Goal: Task Accomplishment & Management: Use online tool/utility

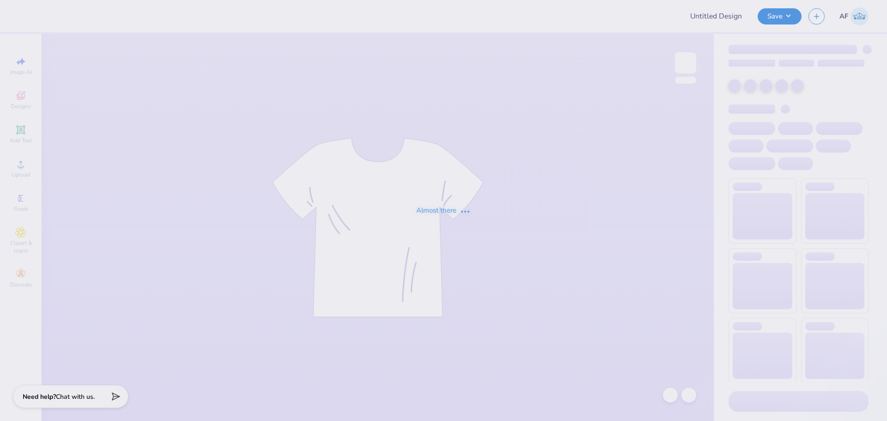
type input "Parents Weekend ZTA"
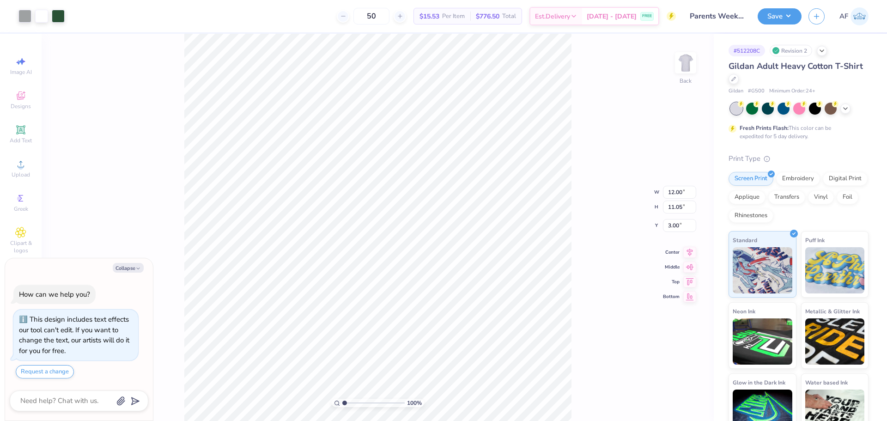
type textarea "x"
type input "5.69"
type input "0.98"
type input "12.85"
type textarea "x"
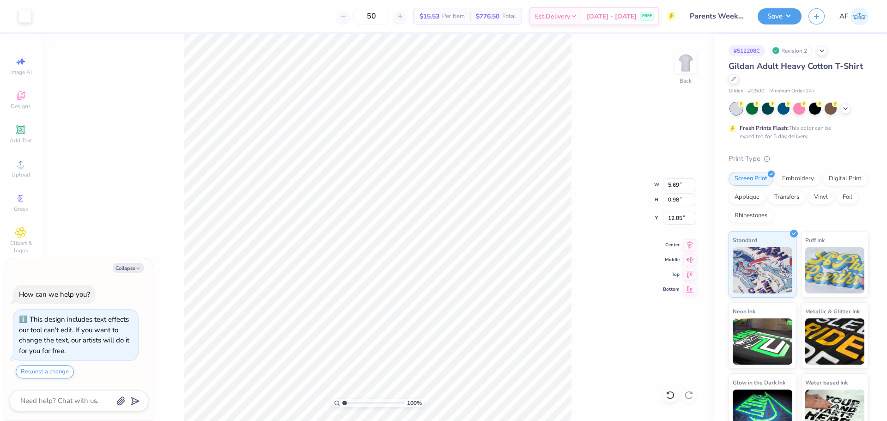
type input "5.72"
type input "1.01"
type input "12.84"
type textarea "x"
type input "2.71964205036602"
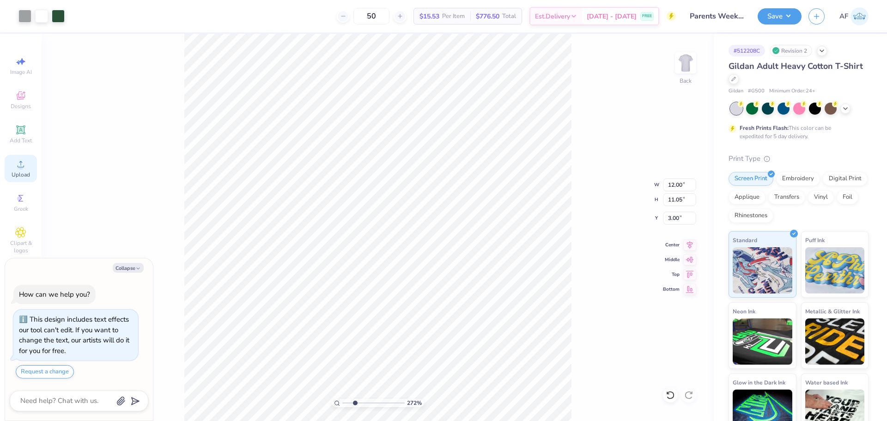
type textarea "x"
type input "2.71964205036602"
type textarea "x"
type input "2.71964205036602"
type textarea "x"
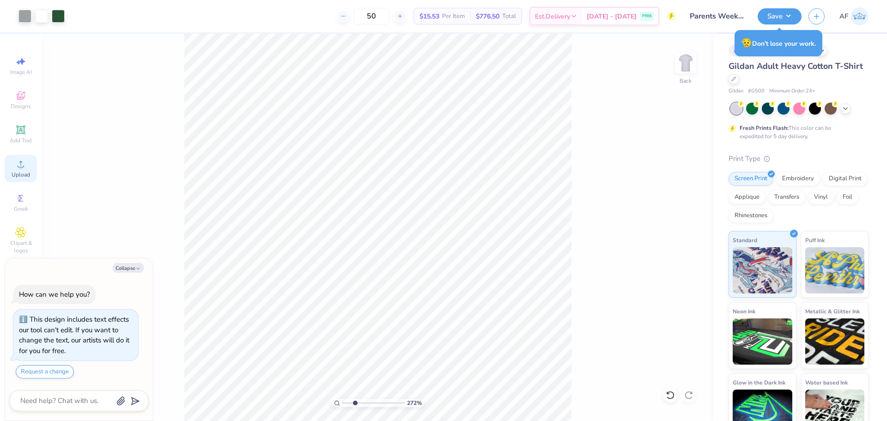
type input "2.71964205036602"
type textarea "x"
type input "2.71964205036602"
type textarea "x"
type input "1.94838374793402"
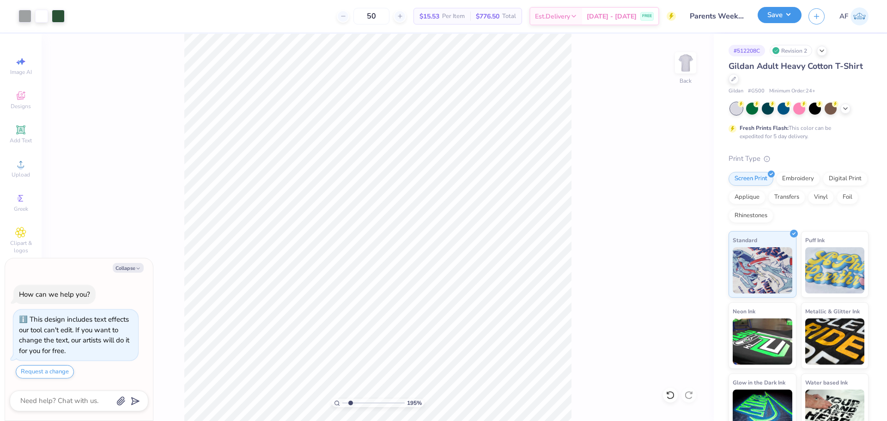
click at [791, 15] on button "Save" at bounding box center [779, 15] width 44 height 16
type textarea "x"
type input "1.94838374793402"
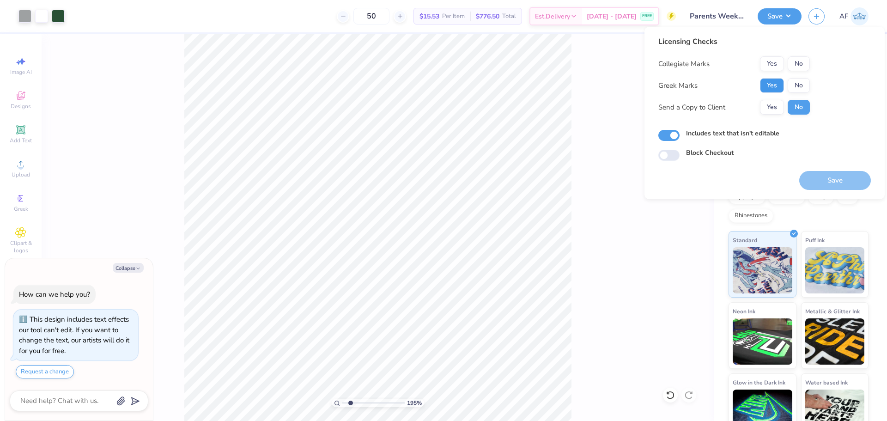
click at [766, 87] on button "Yes" at bounding box center [772, 85] width 24 height 15
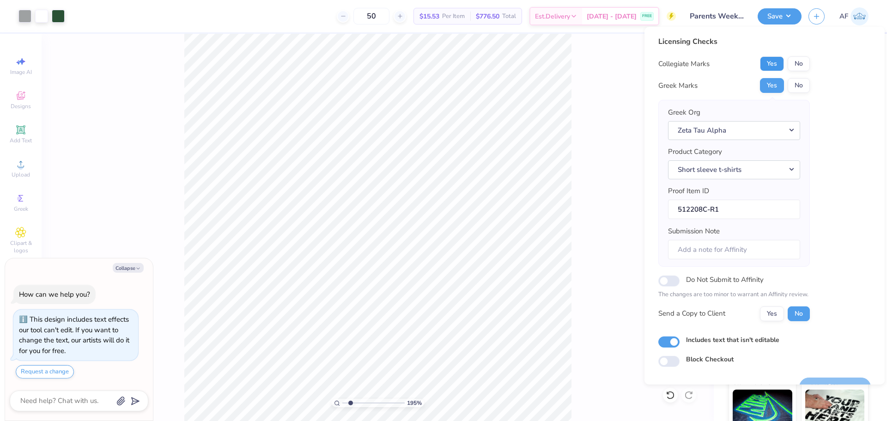
click at [766, 65] on button "Yes" at bounding box center [772, 63] width 24 height 15
type textarea "x"
type input "1.94838374793402"
click at [771, 314] on button "Yes" at bounding box center [772, 313] width 24 height 15
type textarea "x"
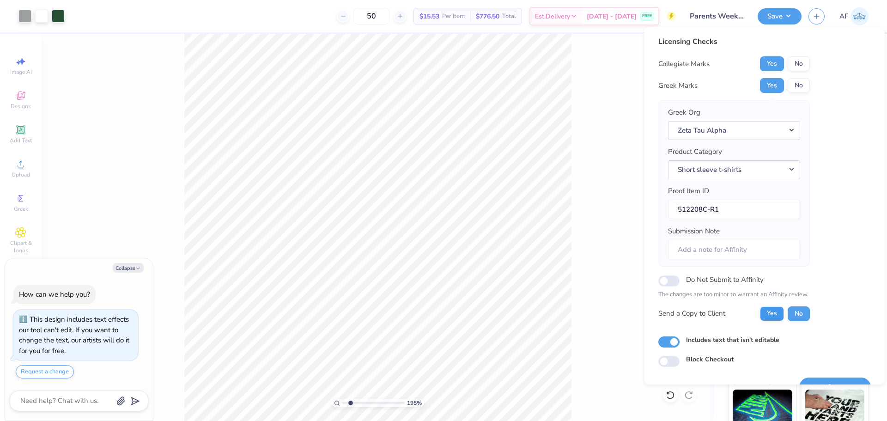
type input "1.94838374793402"
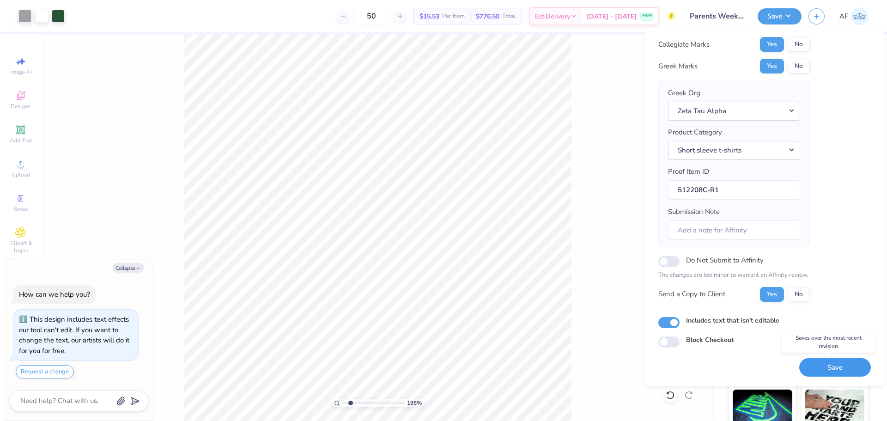
click at [827, 368] on button "Save" at bounding box center [835, 367] width 72 height 19
type textarea "x"
type input "1.94838374793402"
type textarea "x"
type input "1.94838374793402"
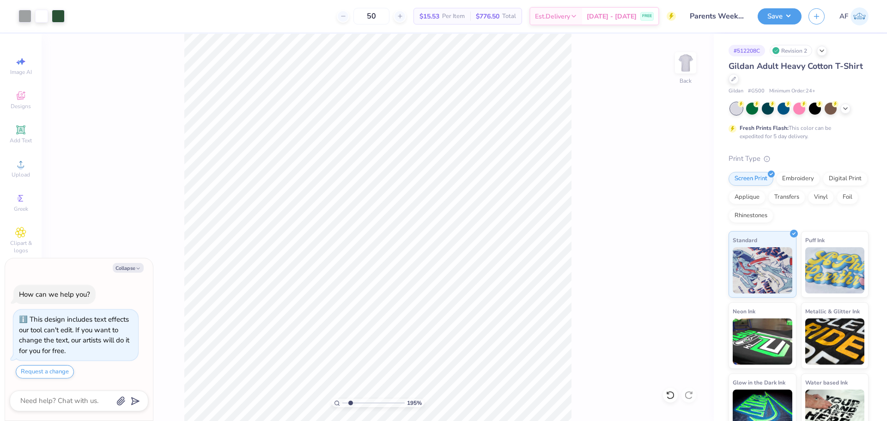
type textarea "x"
type input "1.39584517333908"
type textarea "x"
type input "1.39584517333908"
type textarea "x"
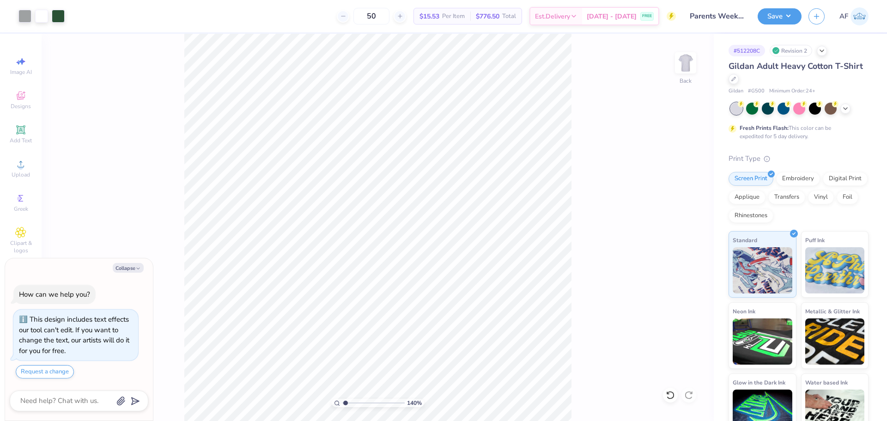
type input "1"
click at [792, 16] on button "Save" at bounding box center [779, 15] width 44 height 16
type textarea "x"
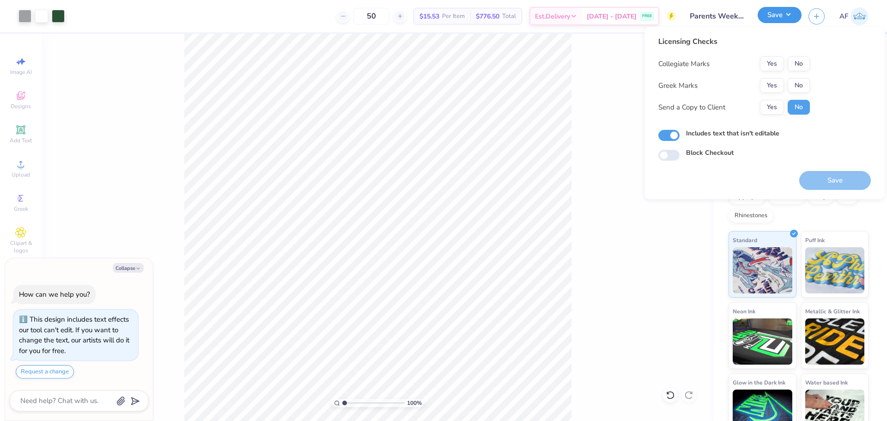
click at [792, 16] on button "Save" at bounding box center [779, 15] width 44 height 16
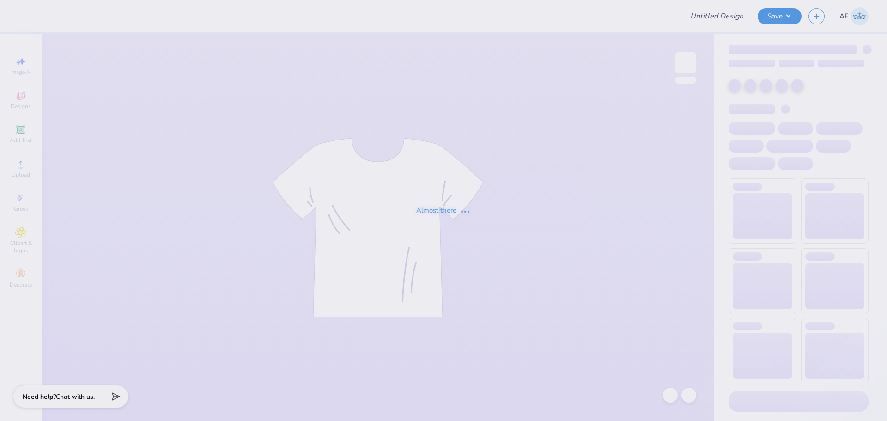
type input "Parents Weekend ZTA"
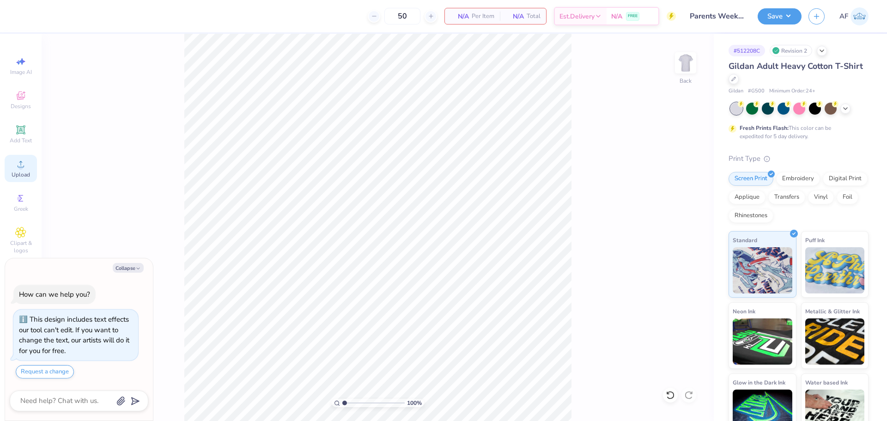
click at [24, 170] on div "Upload" at bounding box center [21, 168] width 32 height 27
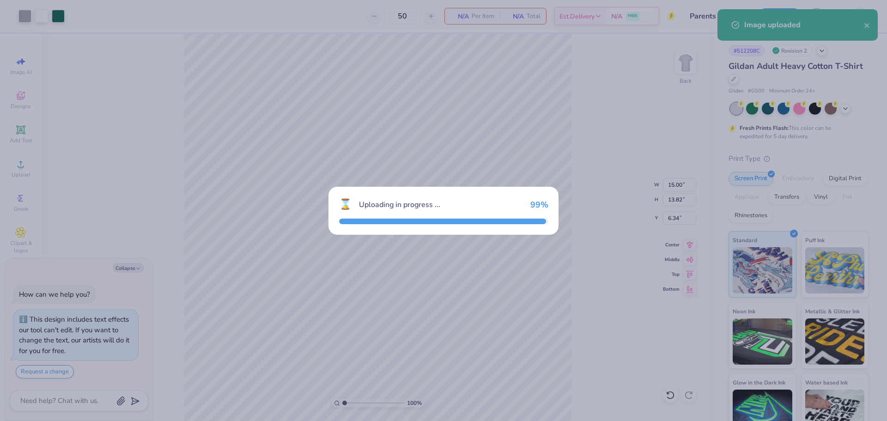
type textarea "x"
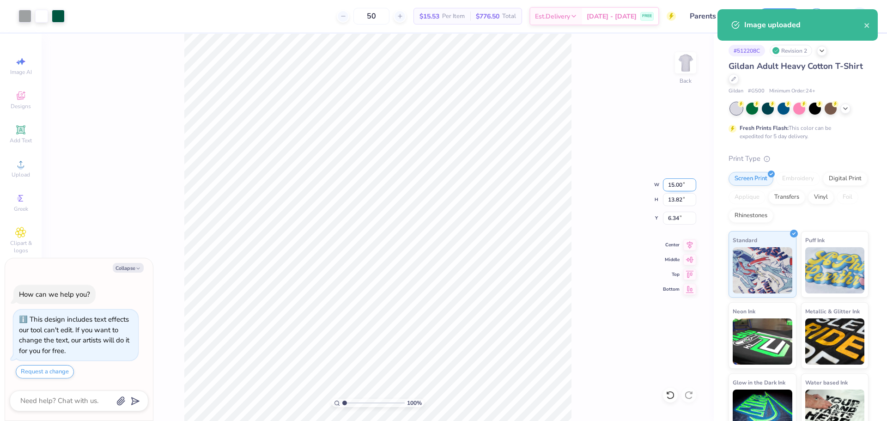
click at [670, 187] on input "15.00" at bounding box center [679, 184] width 33 height 13
type input "12"
type textarea "x"
type input "12.00"
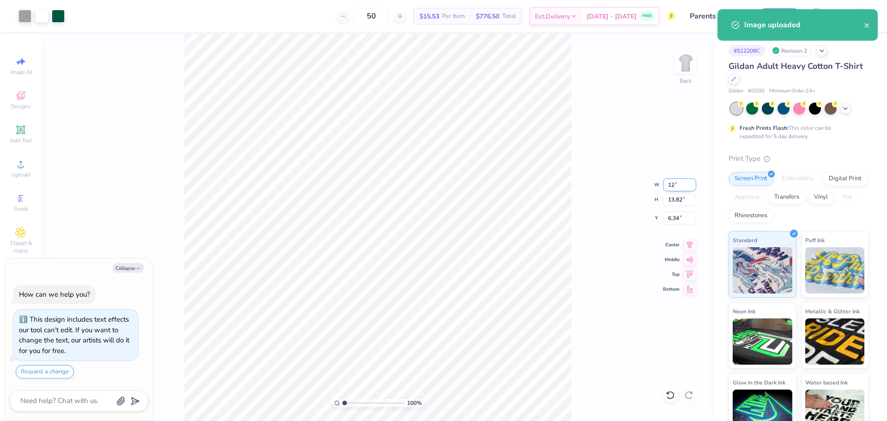
type input "11.05"
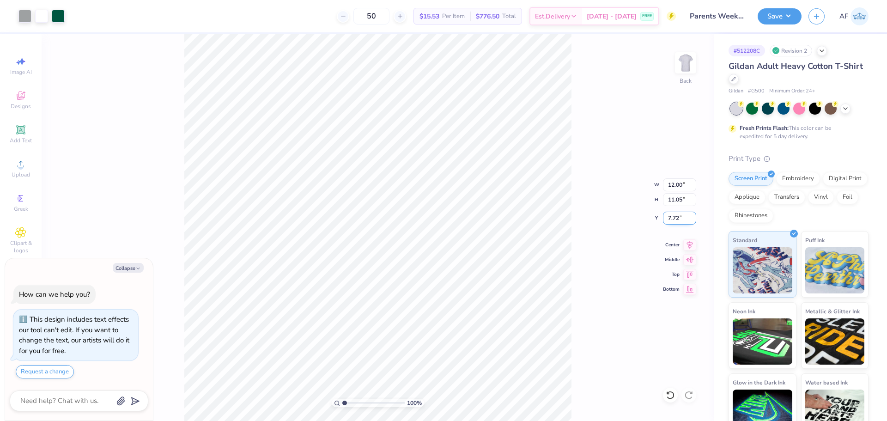
click at [671, 215] on input "7.72" at bounding box center [679, 217] width 33 height 13
type input "3"
type textarea "x"
type input "3.00"
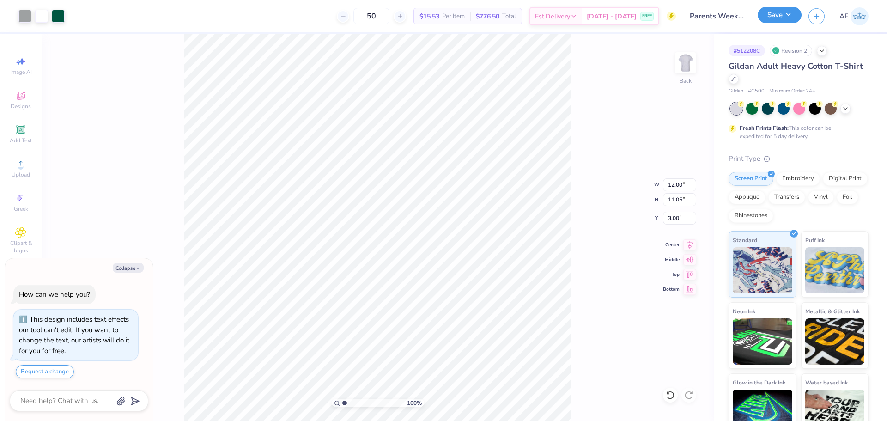
click at [789, 18] on button "Save" at bounding box center [779, 15] width 44 height 16
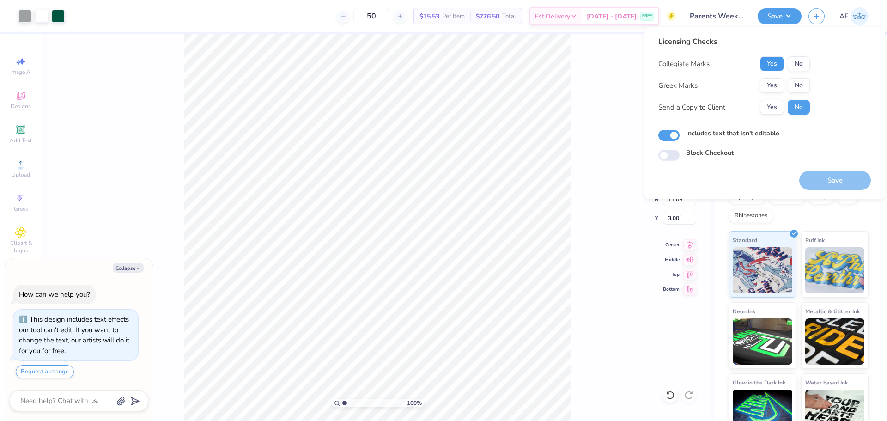
click at [773, 59] on button "Yes" at bounding box center [772, 63] width 24 height 15
click at [771, 81] on button "Yes" at bounding box center [772, 85] width 24 height 15
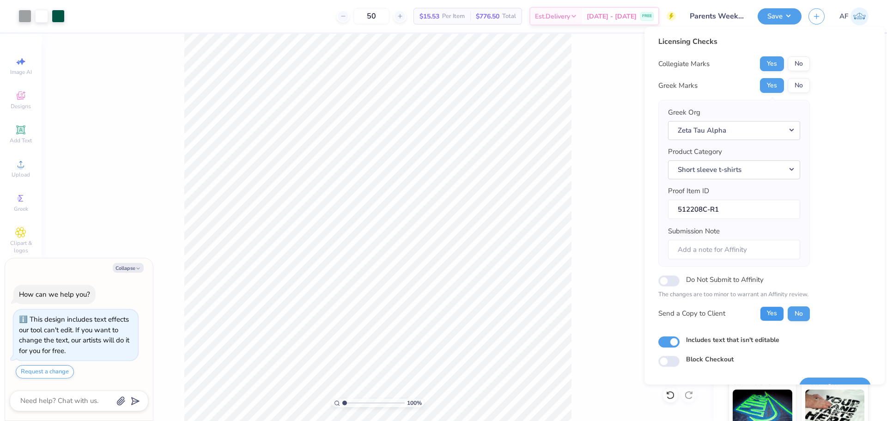
click at [773, 308] on button "Yes" at bounding box center [772, 313] width 24 height 15
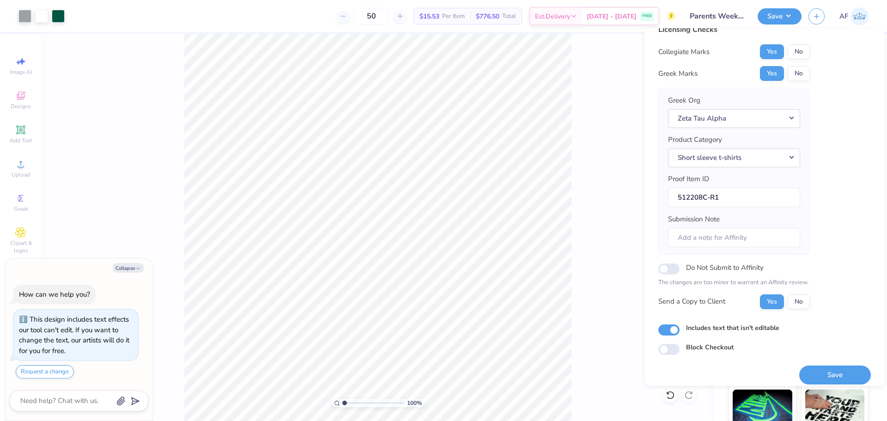
scroll to position [21, 0]
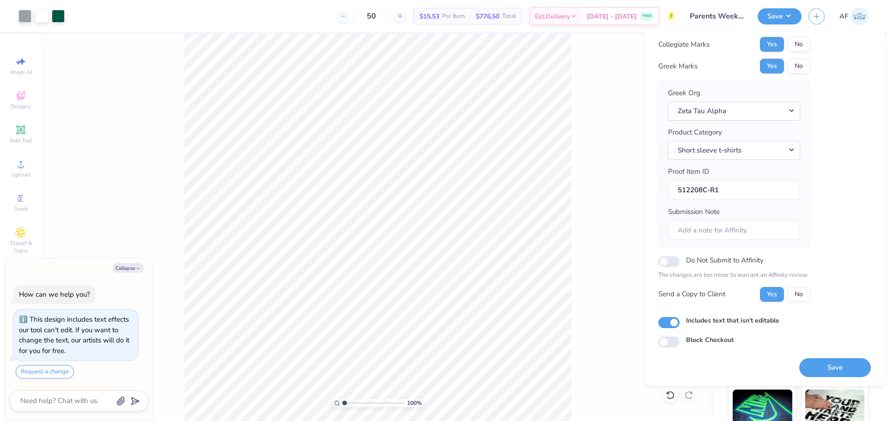
click at [830, 364] on button "Save" at bounding box center [835, 367] width 72 height 19
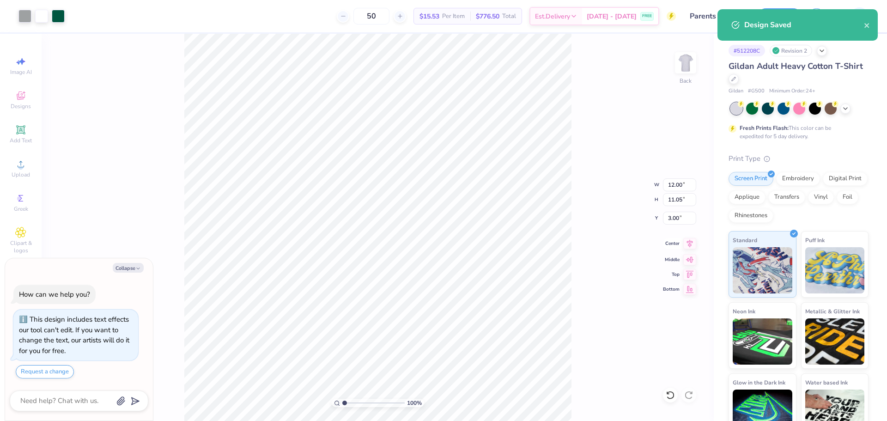
click at [688, 246] on icon at bounding box center [689, 243] width 13 height 11
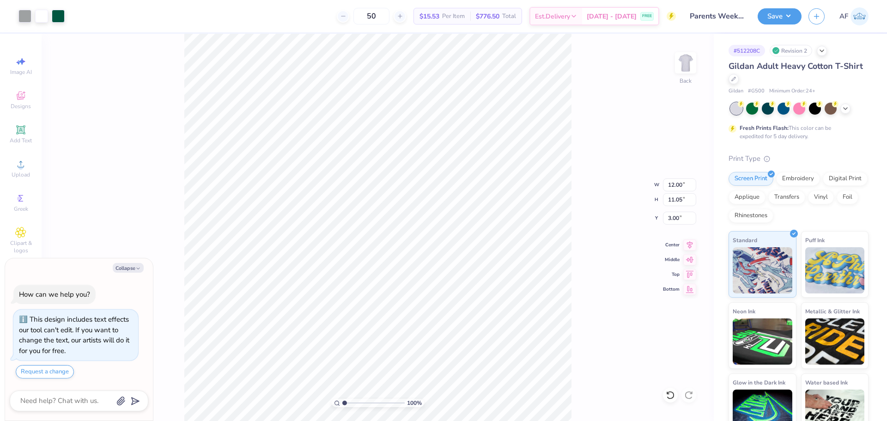
type textarea "x"
